Goal: Check status: Verify the current state of an ongoing process or item

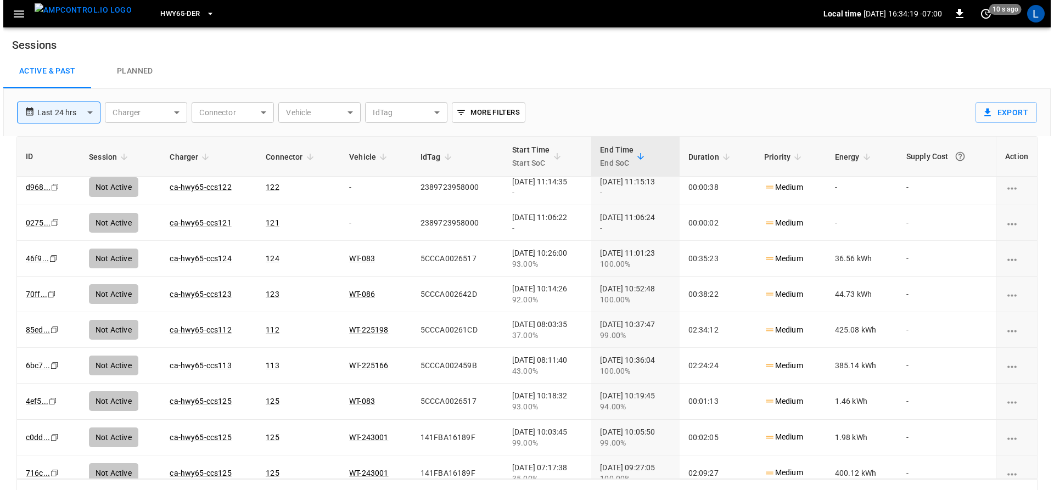
scroll to position [329, 0]
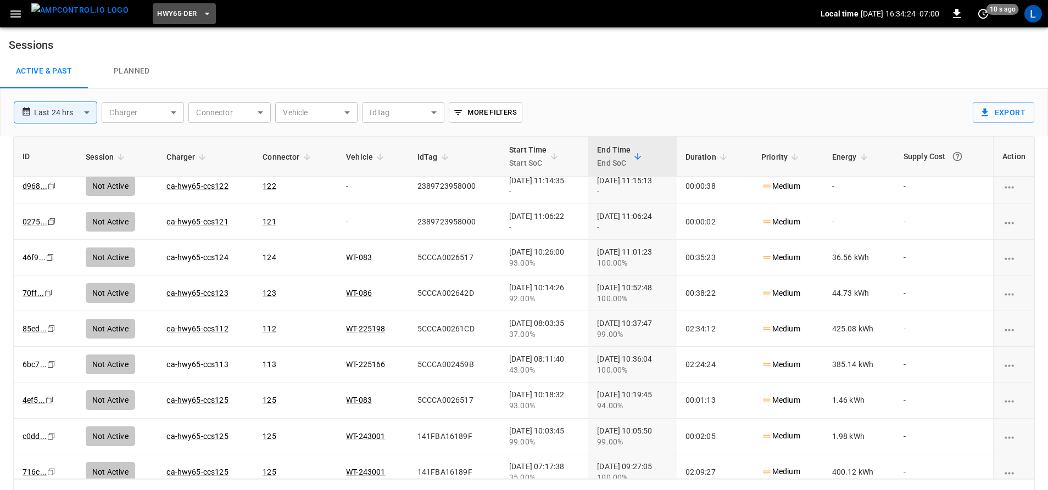
click at [201, 13] on icon "button" at bounding box center [206, 13] width 11 height 11
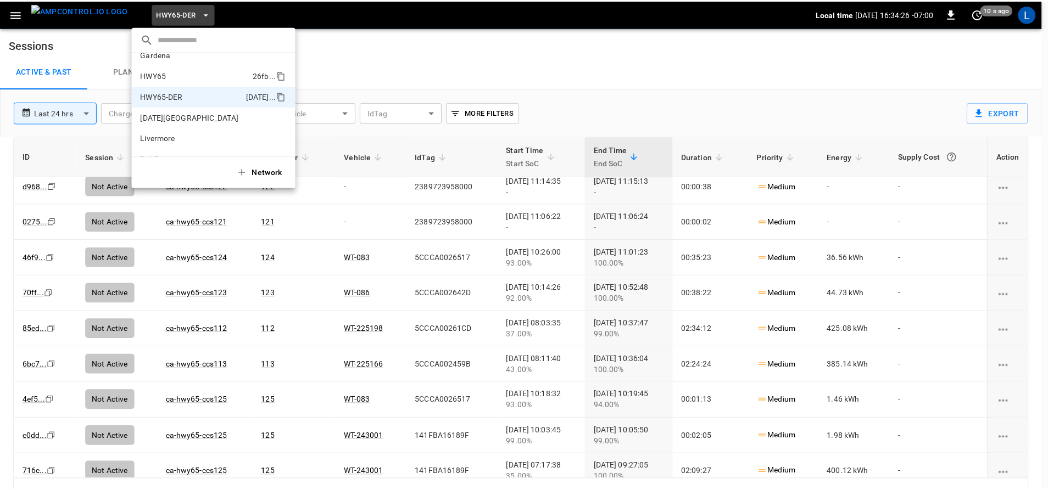
scroll to position [0, 0]
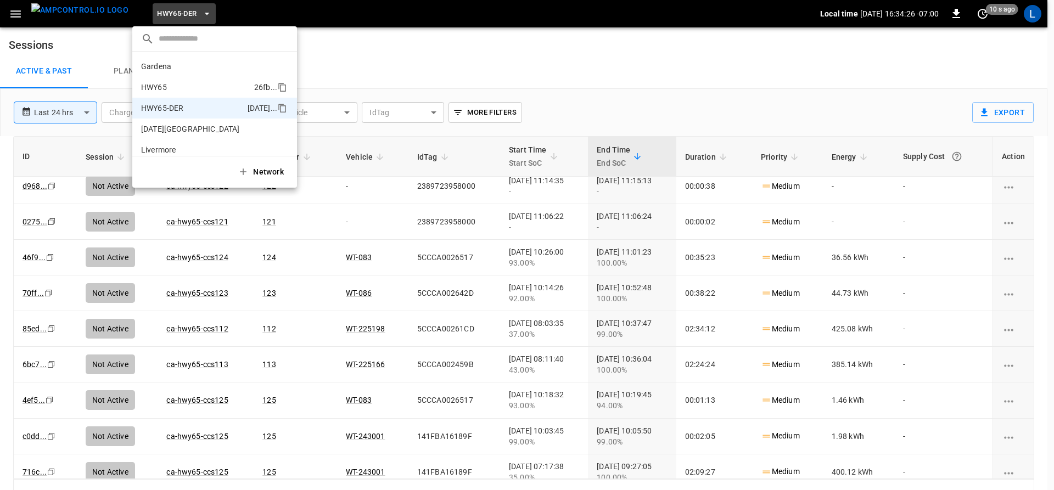
click at [187, 78] on li "HWY65 26fb ..." at bounding box center [214, 87] width 165 height 21
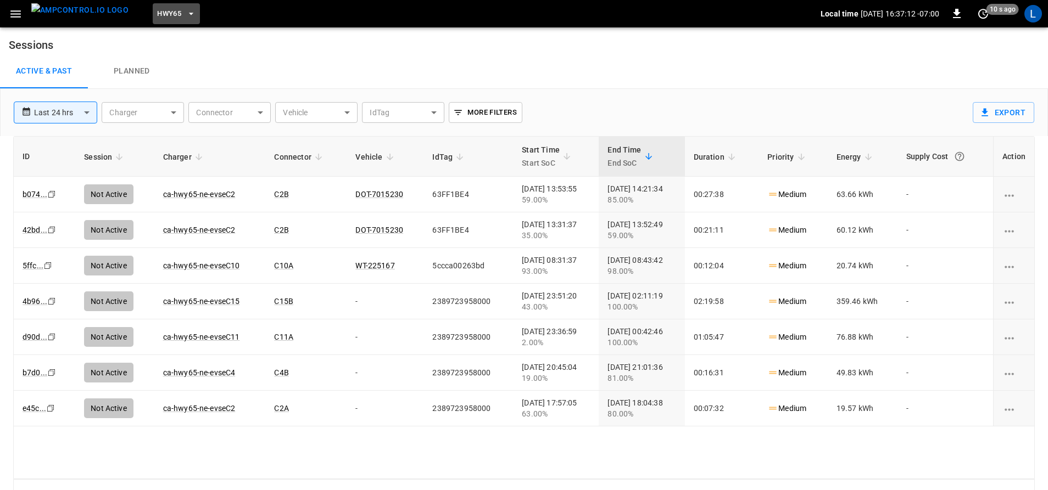
click at [186, 10] on icon "button" at bounding box center [191, 13] width 11 height 11
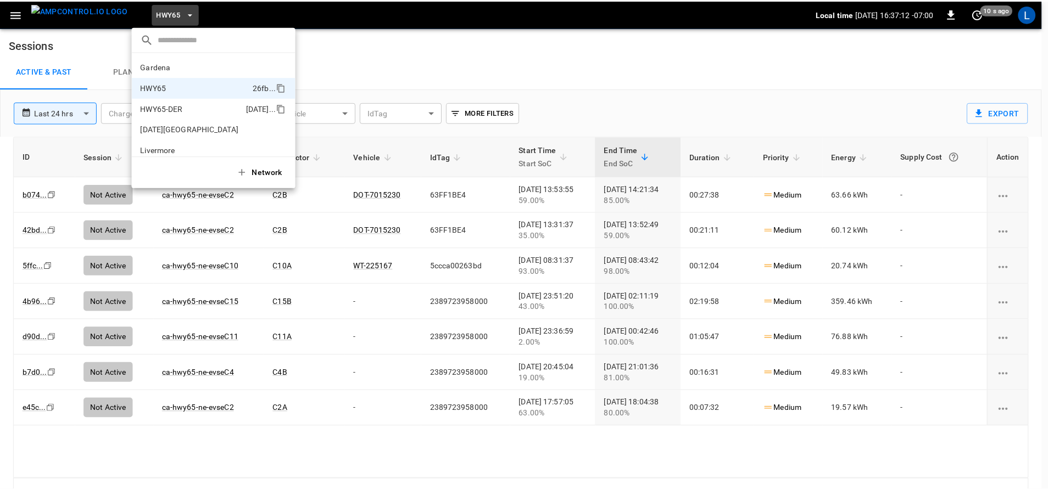
scroll to position [18, 0]
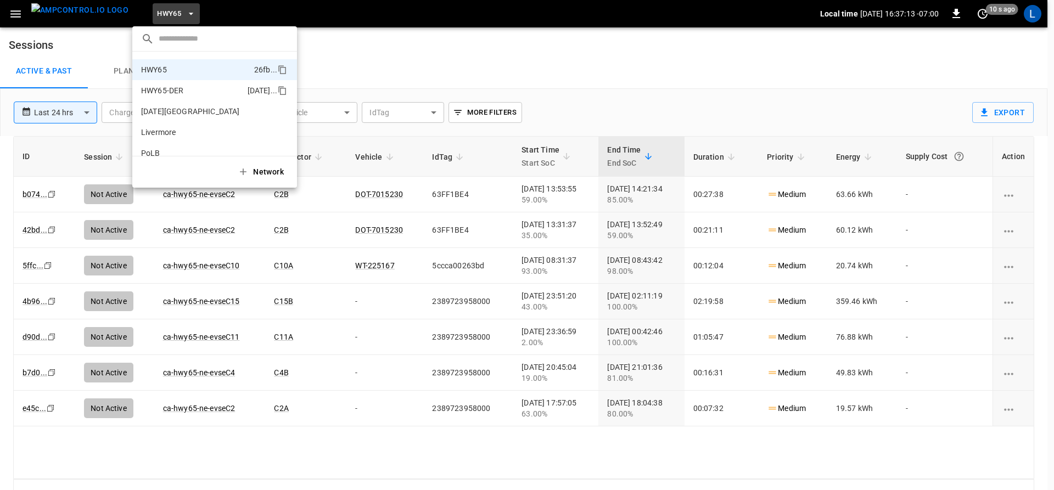
click at [189, 90] on li "HWY65-DER [DATE].." at bounding box center [214, 90] width 165 height 21
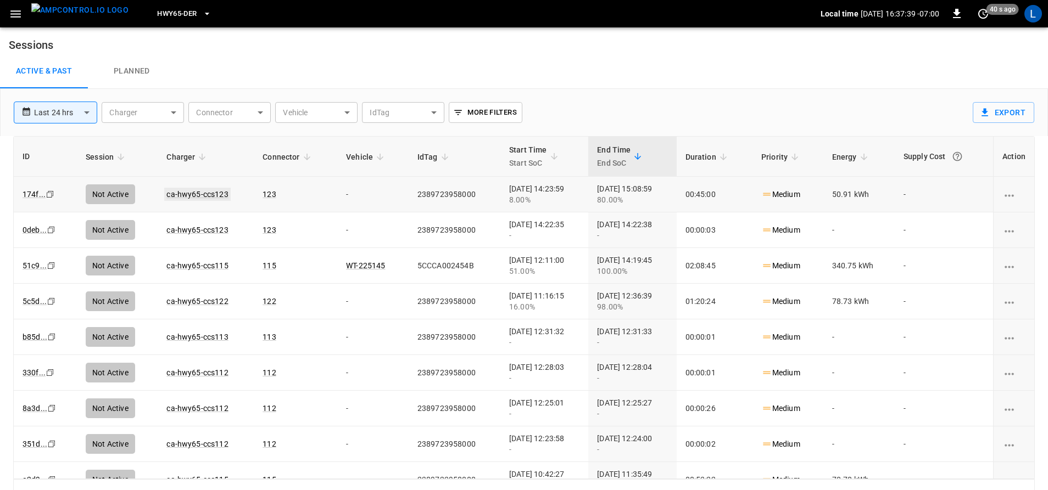
click at [209, 194] on link "ca-hwy65-ccs123" at bounding box center [197, 194] width 66 height 13
